Goal: Task Accomplishment & Management: Manage account settings

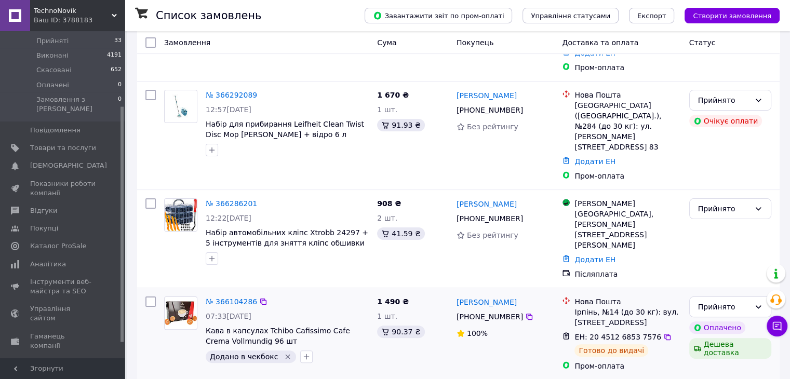
scroll to position [208, 0]
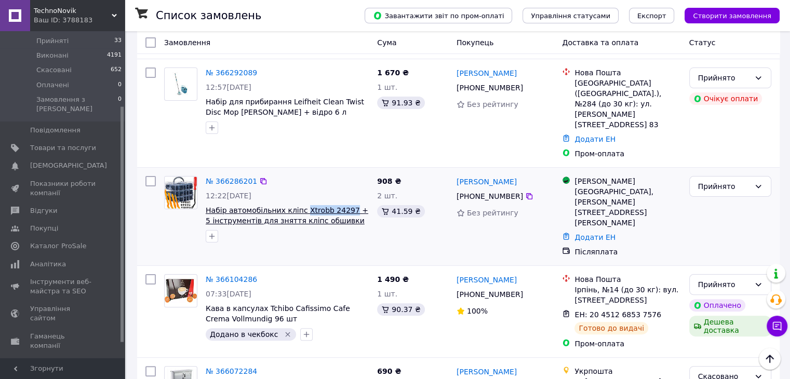
drag, startPoint x: 299, startPoint y: 152, endPoint x: 341, endPoint y: 163, distance: 43.5
click at [341, 172] on div "№ 366286201 12:22[DATE] Набір автомобільних кліпс Xtrobb 24297 + 5 інструментів…" at bounding box center [286, 209] width 171 height 75
copy span "Xtrobb 24297"
click at [232, 177] on link "№ 366286201" at bounding box center [231, 181] width 51 height 8
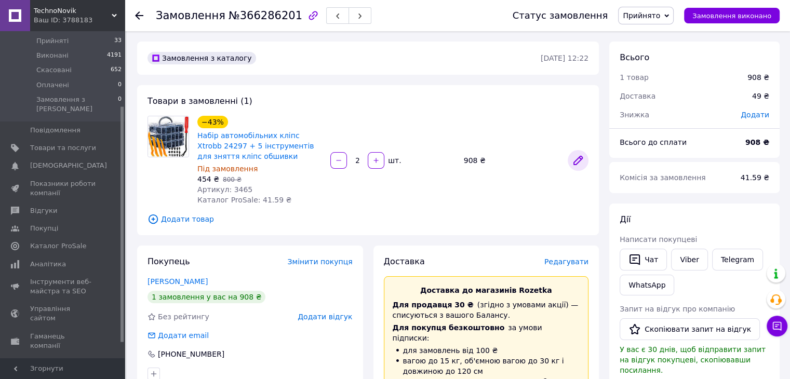
click at [577, 165] on icon at bounding box center [578, 160] width 12 height 12
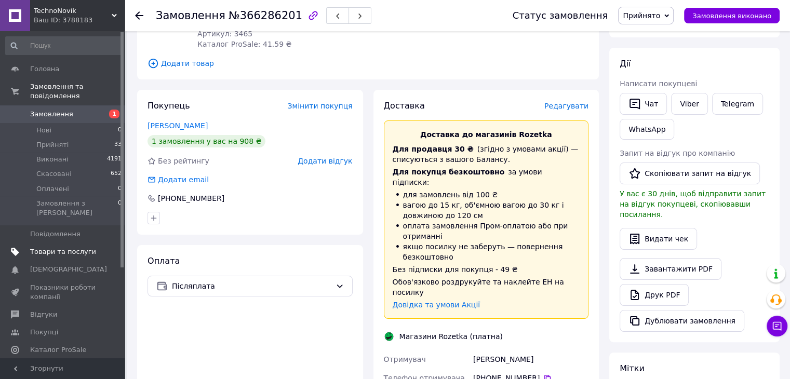
click at [41, 247] on span "Товари та послуги" at bounding box center [63, 251] width 66 height 9
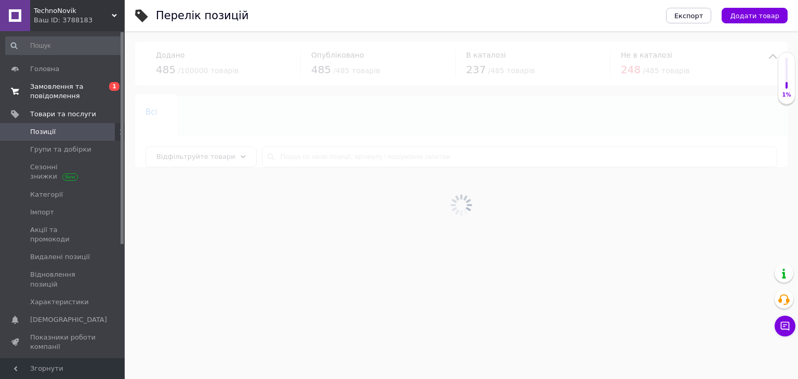
click at [52, 91] on span "Замовлення та повідомлення" at bounding box center [63, 91] width 66 height 19
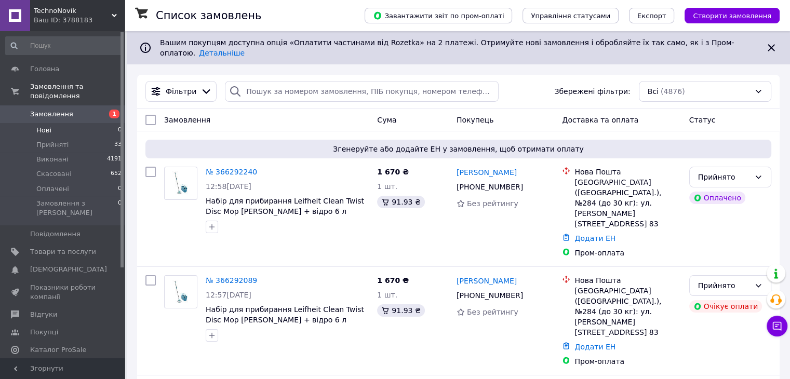
click at [85, 126] on li "Нові 0" at bounding box center [64, 130] width 128 height 15
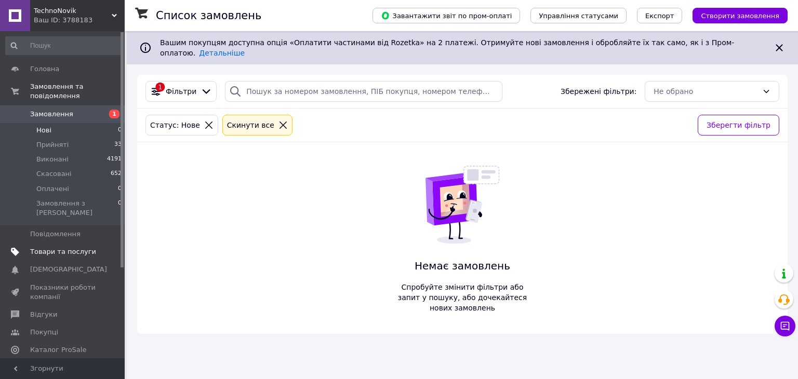
click at [70, 247] on span "Товари та послуги" at bounding box center [63, 251] width 66 height 9
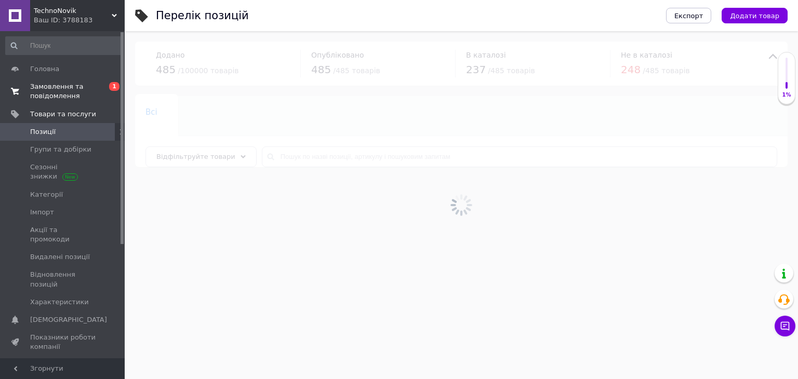
click at [75, 84] on span "Замовлення та повідомлення" at bounding box center [63, 91] width 66 height 19
